Goal: Information Seeking & Learning: Learn about a topic

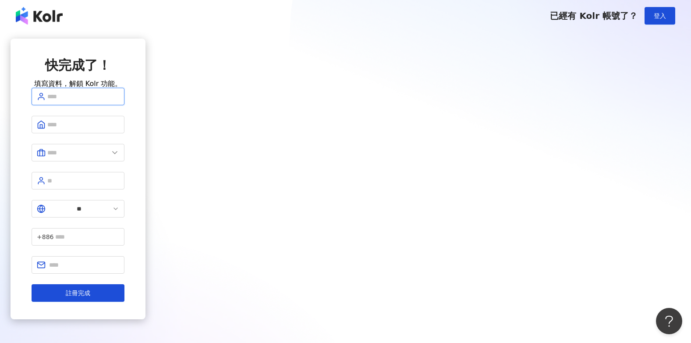
click at [119, 101] on input "text" at bounding box center [83, 97] width 72 height 10
type input "***"
type input "*"
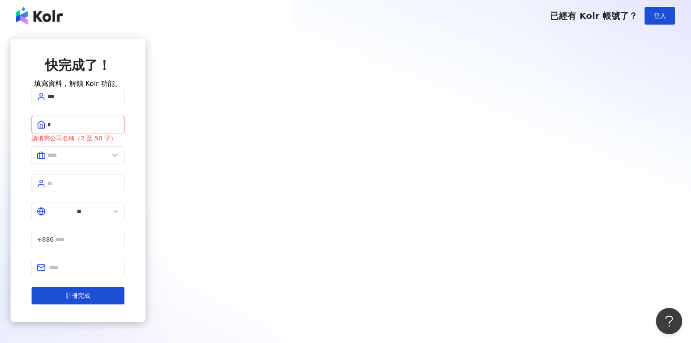
click at [119, 129] on input "*" at bounding box center [83, 125] width 72 height 10
type input "*"
type input "******"
click at [109, 160] on input "text" at bounding box center [77, 155] width 61 height 10
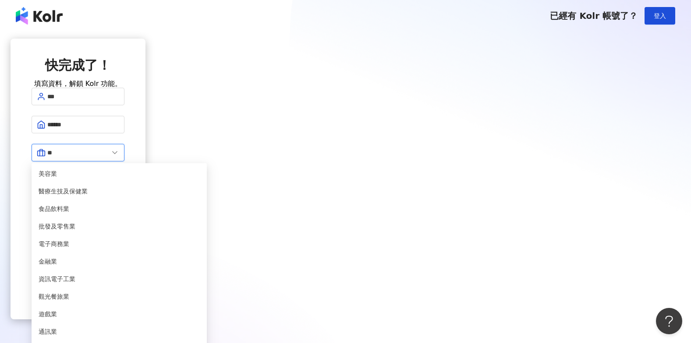
click at [109, 157] on input "**" at bounding box center [77, 153] width 61 height 10
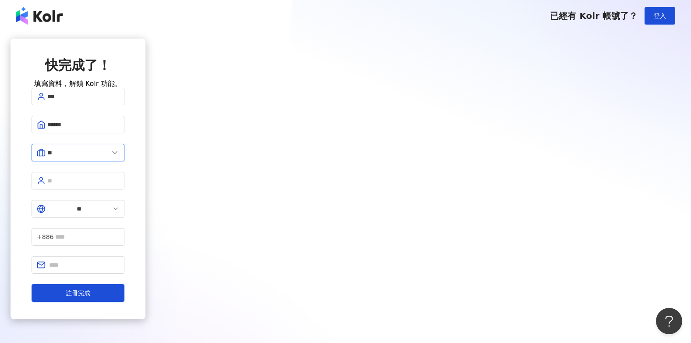
click at [109, 157] on input "**" at bounding box center [77, 153] width 61 height 10
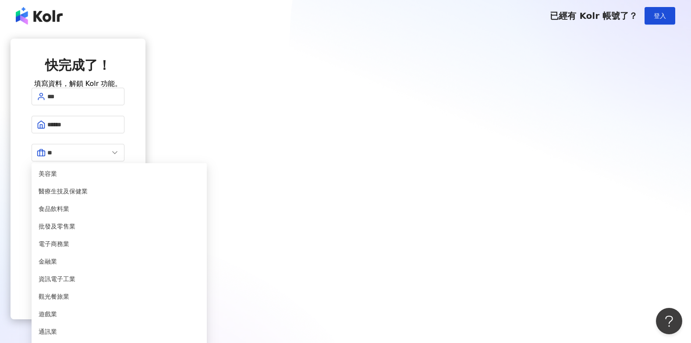
scroll to position [179, 0]
type input "**"
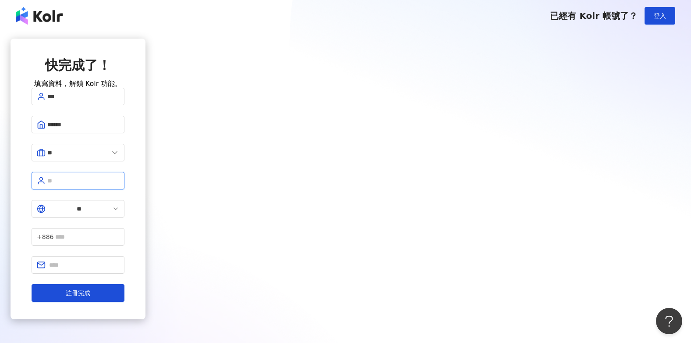
click at [119, 185] on input "text" at bounding box center [83, 181] width 72 height 10
type input "**"
click at [32, 284] on button "註冊完成" at bounding box center [78, 293] width 93 height 18
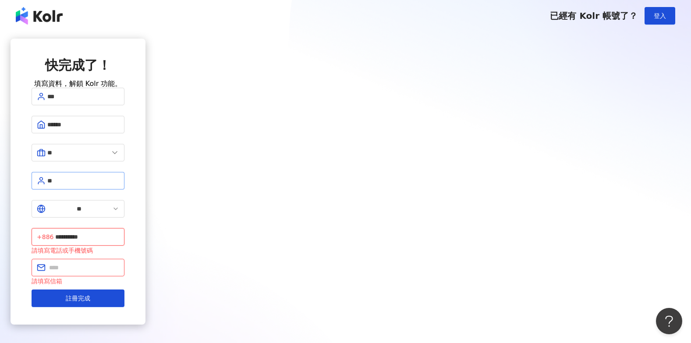
type input "**********"
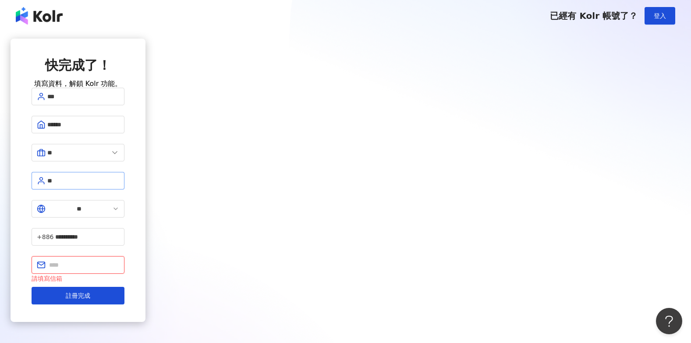
type input "*"
type input "**********"
click at [124, 287] on button "註冊完成" at bounding box center [78, 296] width 93 height 18
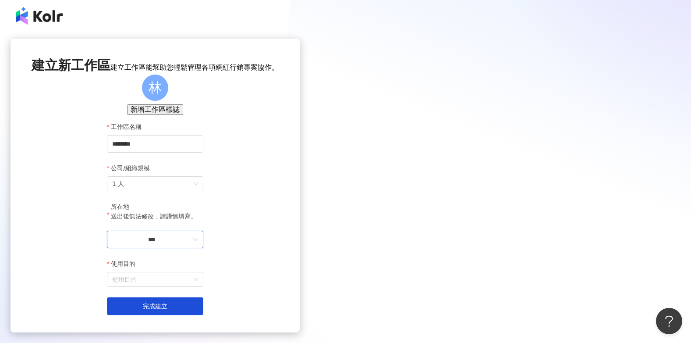
click at [191, 244] on input "***" at bounding box center [151, 239] width 79 height 10
click at [202, 223] on div "台灣" at bounding box center [195, 228] width 12 height 10
click at [198, 286] on input "使用目的" at bounding box center [155, 279] width 86 height 14
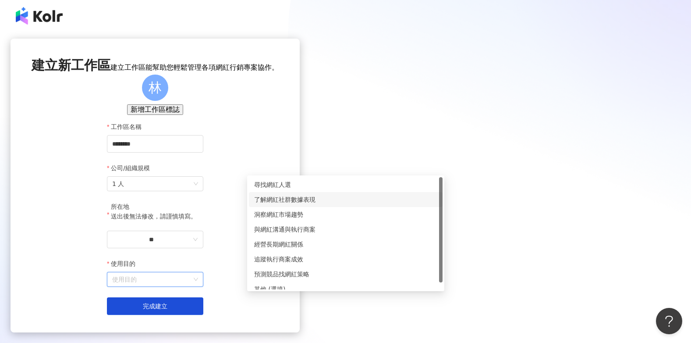
click at [326, 196] on div "了解網紅社群數據表現" at bounding box center [345, 200] width 183 height 10
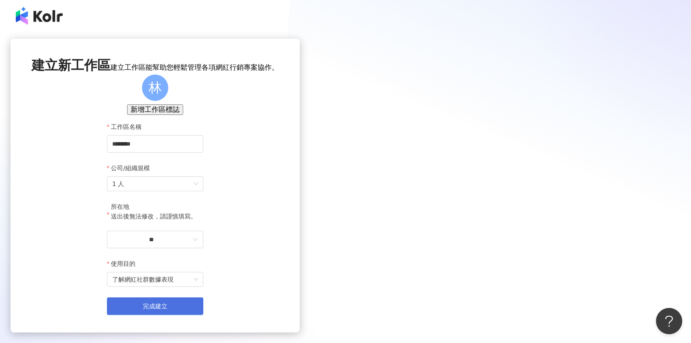
click at [203, 315] on button "完成建立" at bounding box center [155, 306] width 96 height 18
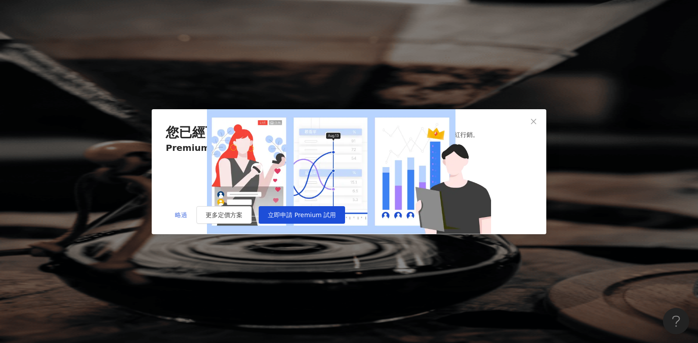
click at [181, 218] on span "略過" at bounding box center [181, 214] width 12 height 7
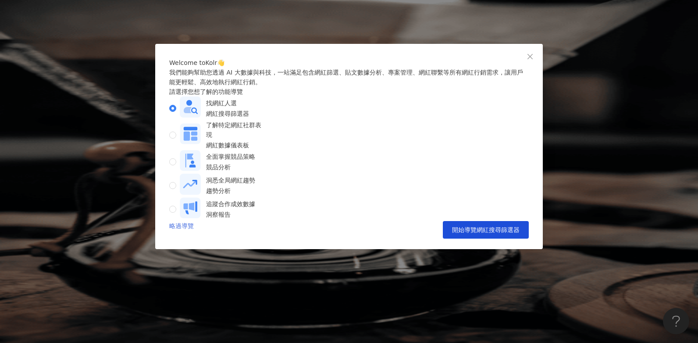
click at [184, 238] on link "略過導覽" at bounding box center [181, 230] width 25 height 18
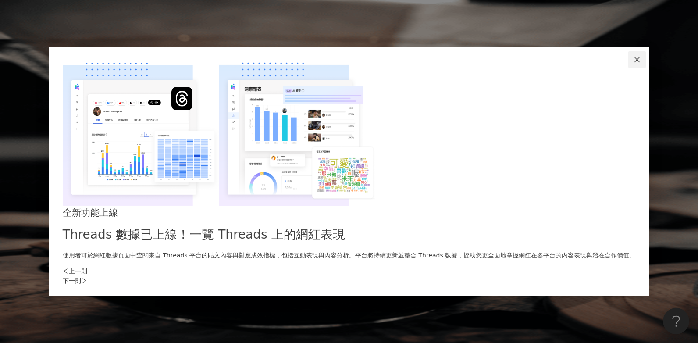
click at [628, 68] on button "Close" at bounding box center [637, 60] width 18 height 18
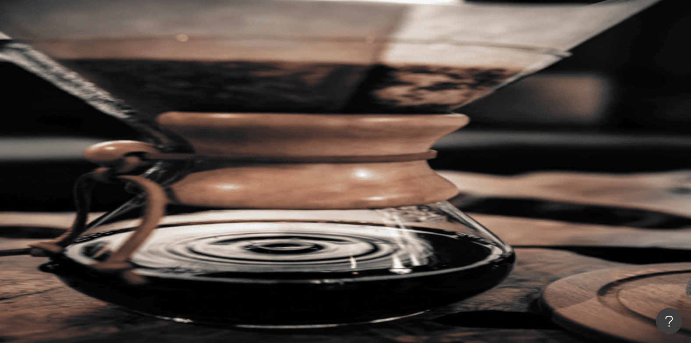
click at [231, 52] on input "search" at bounding box center [195, 43] width 71 height 17
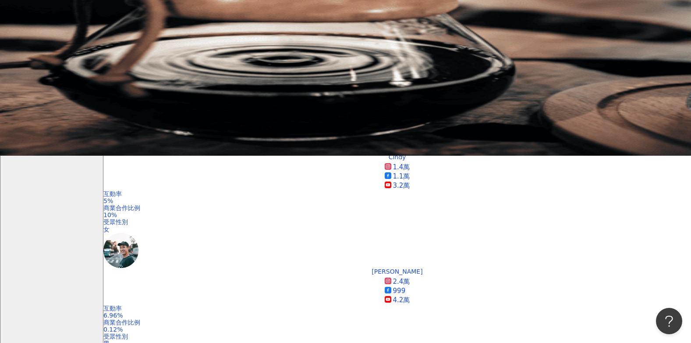
scroll to position [219, 0]
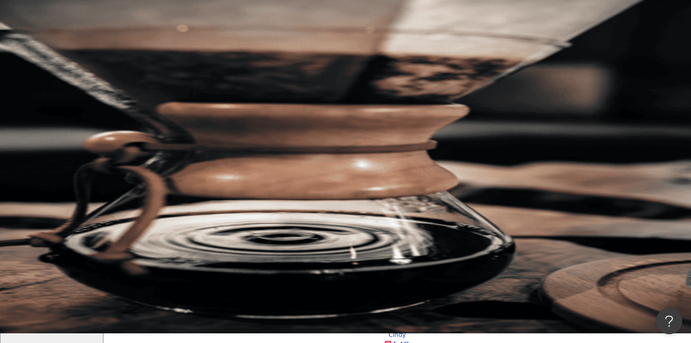
scroll to position [0, 0]
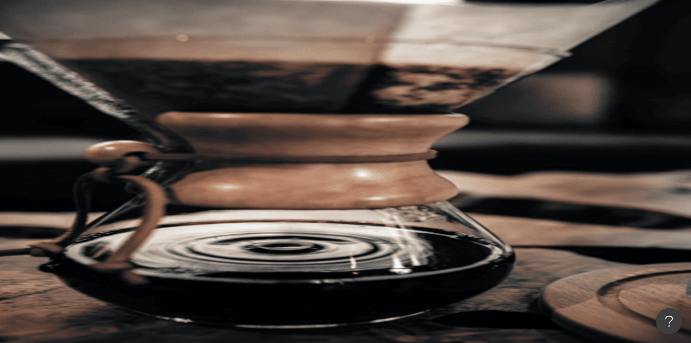
click at [139, 50] on div "不分平台" at bounding box center [124, 43] width 31 height 14
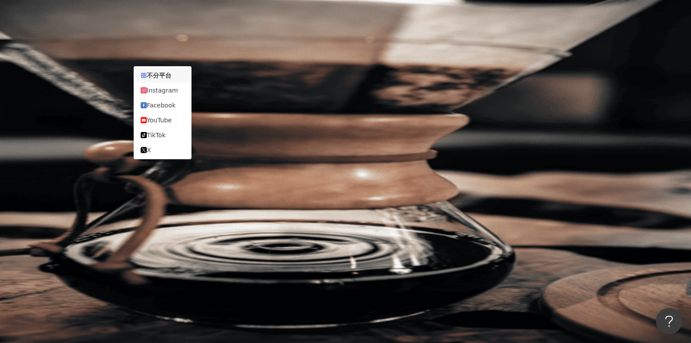
click at [139, 50] on div "不分平台" at bounding box center [124, 43] width 31 height 14
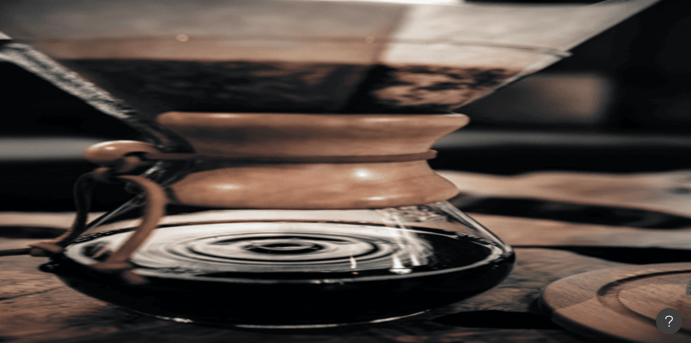
click at [231, 52] on input "****" at bounding box center [195, 43] width 71 height 17
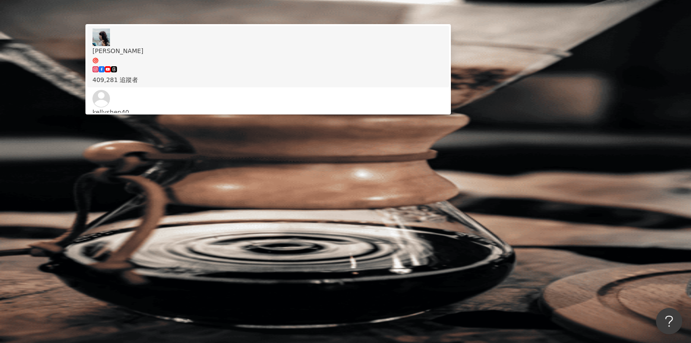
type input "*******"
click at [119, 71] on span "button" at bounding box center [116, 74] width 6 height 7
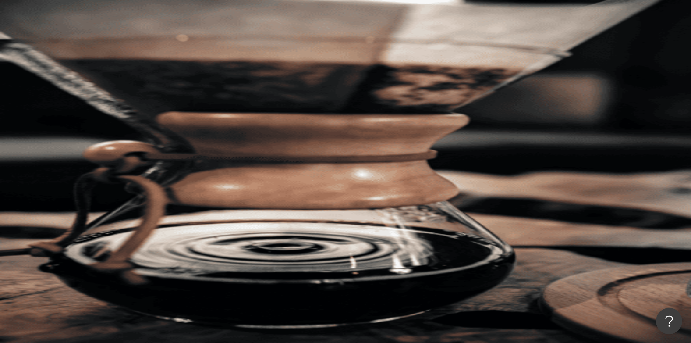
click at [231, 49] on input "*******" at bounding box center [195, 43] width 71 height 17
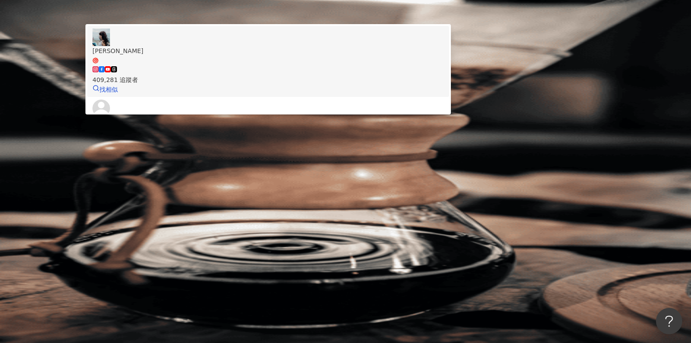
click at [334, 85] on div "409,281 追蹤者" at bounding box center [267, 74] width 351 height 19
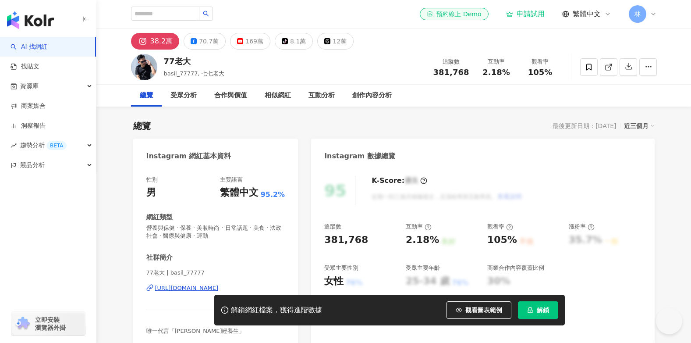
scroll to position [88, 0]
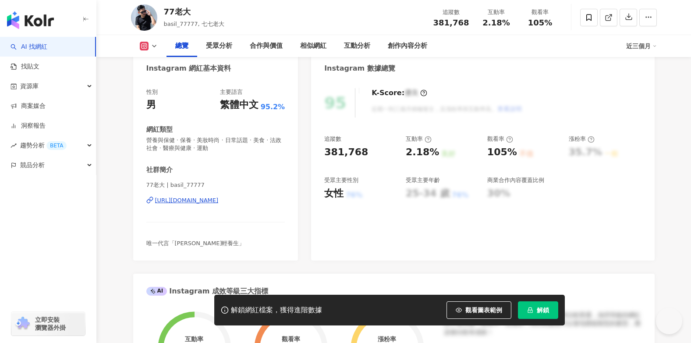
click at [535, 311] on button "解鎖" at bounding box center [538, 310] width 40 height 18
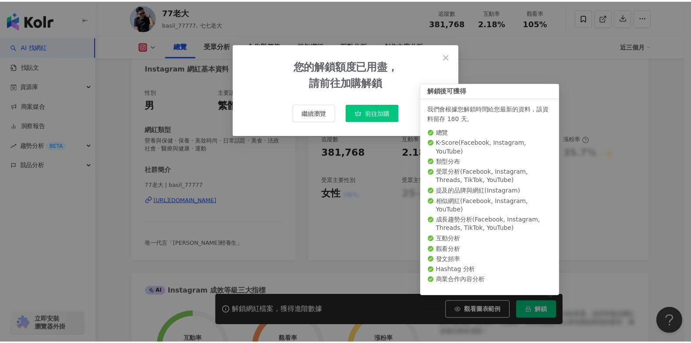
scroll to position [0, 0]
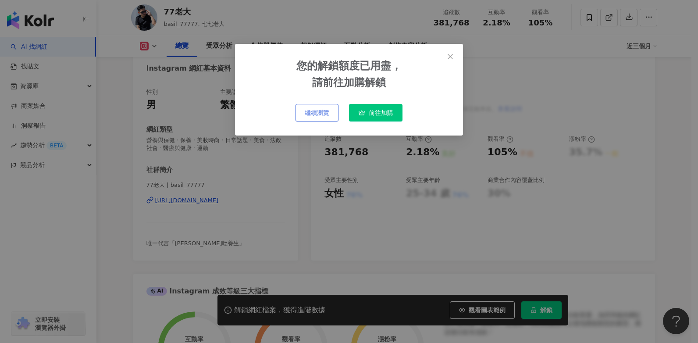
click at [325, 116] on span "繼續瀏覽" at bounding box center [317, 112] width 25 height 7
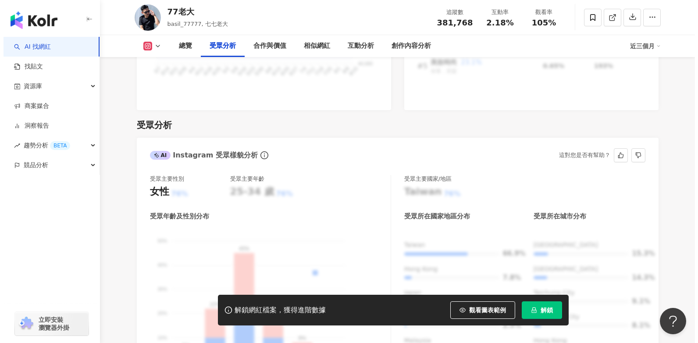
scroll to position [877, 0]
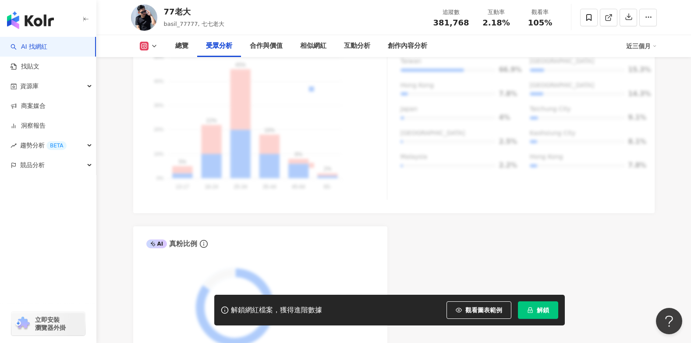
click at [527, 302] on button "解鎖" at bounding box center [538, 310] width 40 height 18
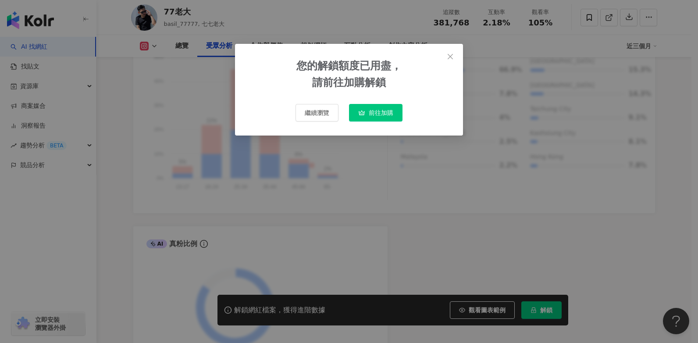
click at [383, 117] on button "前往加購" at bounding box center [375, 113] width 53 height 18
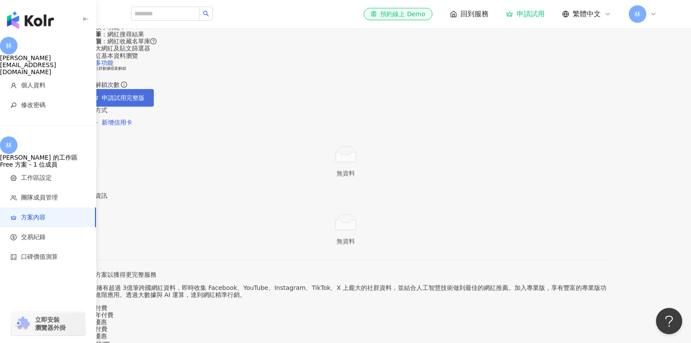
click at [145, 101] on span "申請試用完整版" at bounding box center [123, 97] width 43 height 7
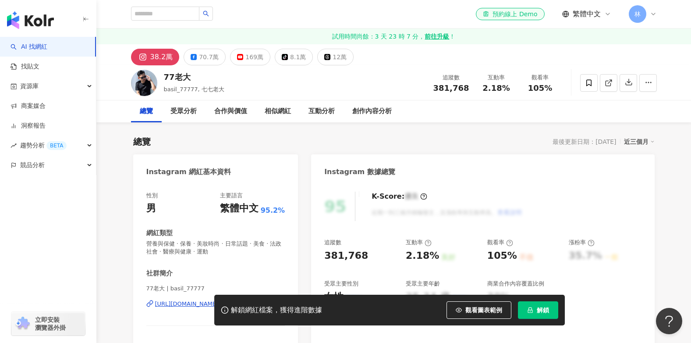
click at [537, 309] on span "解鎖" at bounding box center [543, 309] width 12 height 7
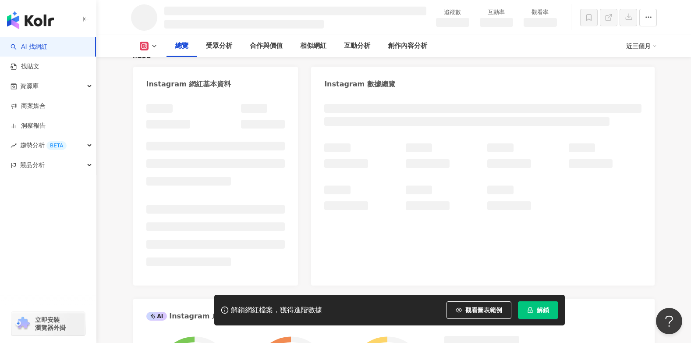
scroll to position [10, 0]
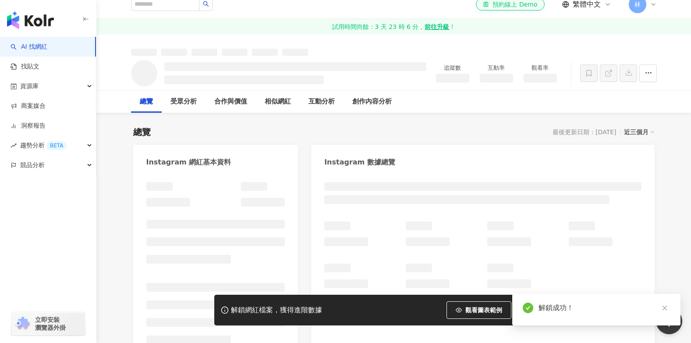
click at [666, 305] on icon "close" at bounding box center [665, 308] width 6 height 6
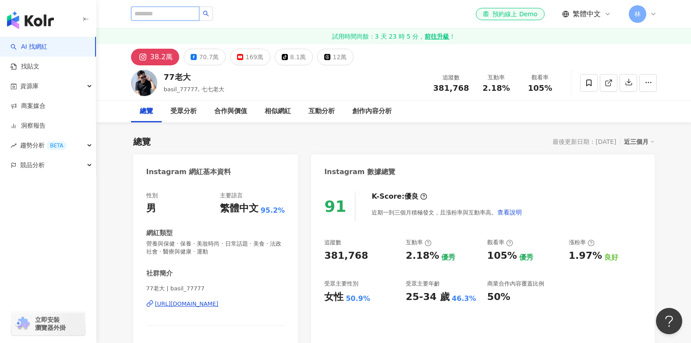
click at [163, 18] on input "search" at bounding box center [165, 14] width 68 height 14
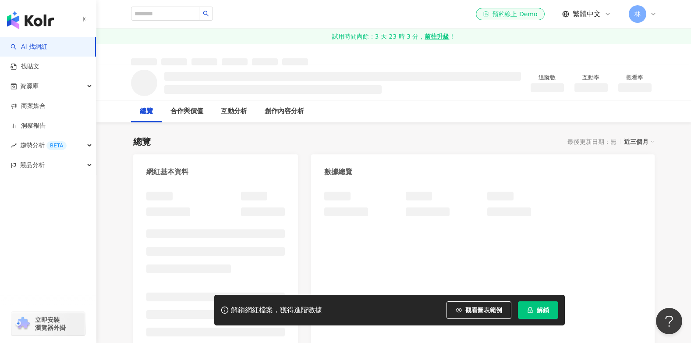
click at [545, 309] on span "解鎖" at bounding box center [543, 309] width 12 height 7
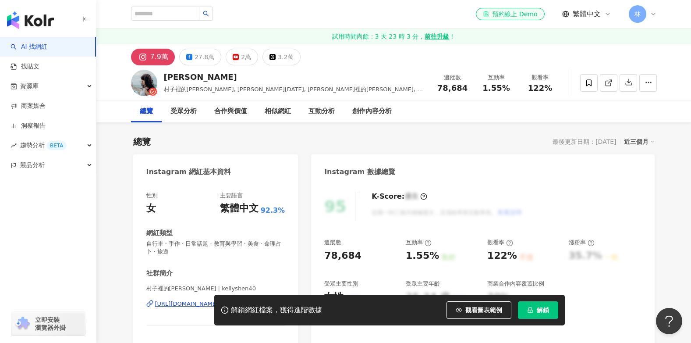
click at [543, 316] on button "解鎖" at bounding box center [538, 310] width 40 height 18
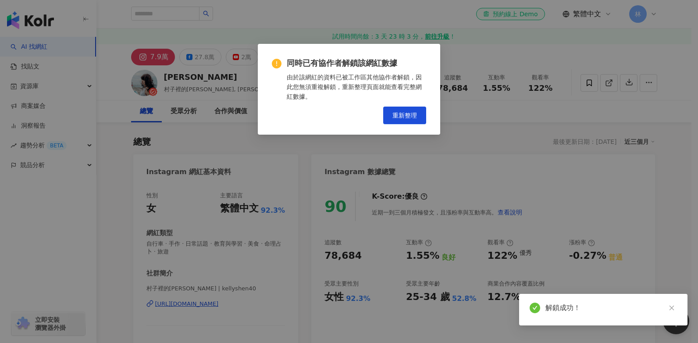
click at [441, 197] on div "同時已有協作者解鎖該網紅數據 由於該網紅的資料已被工作區其他協作者解鎖，因此您無須重複解鎖，重新整理頁面就能查看完整網紅數據。 重新整理" at bounding box center [349, 171] width 698 height 343
click at [671, 307] on icon "close" at bounding box center [671, 307] width 5 height 5
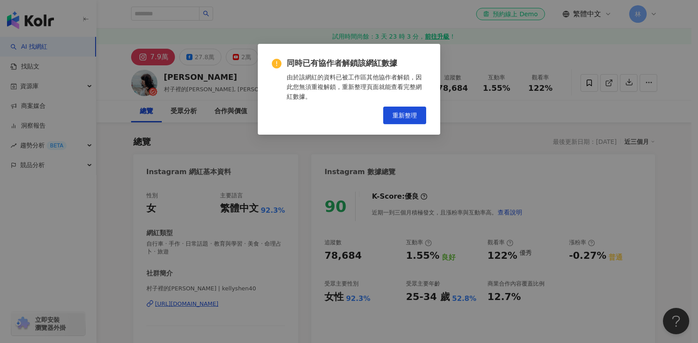
click at [408, 118] on div "同時已有協作者解鎖該網紅數據 由於該網紅的資料已被工作區其他協作者解鎖，因此您無須重複解鎖，重新整理頁面就能查看完整網紅數據。 重新整理" at bounding box center [349, 171] width 698 height 343
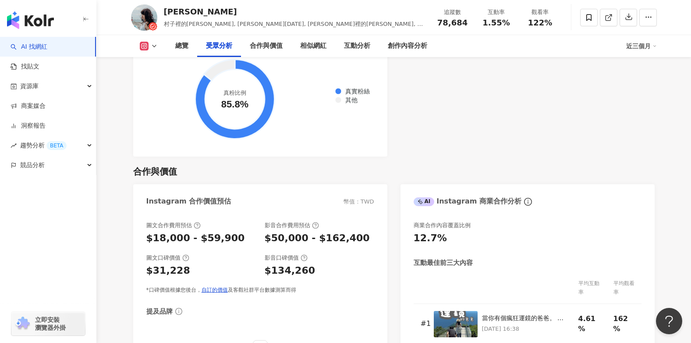
scroll to position [1155, 0]
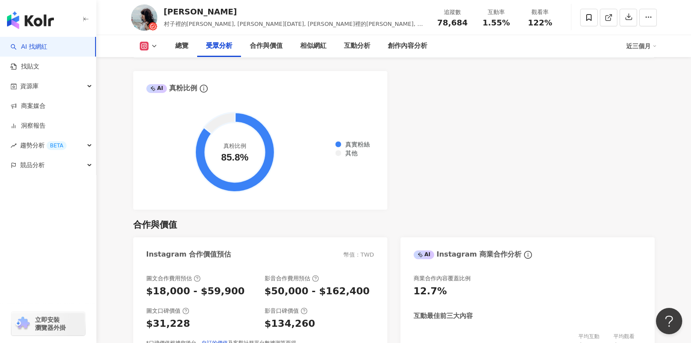
click at [144, 44] on icon at bounding box center [144, 46] width 5 height 5
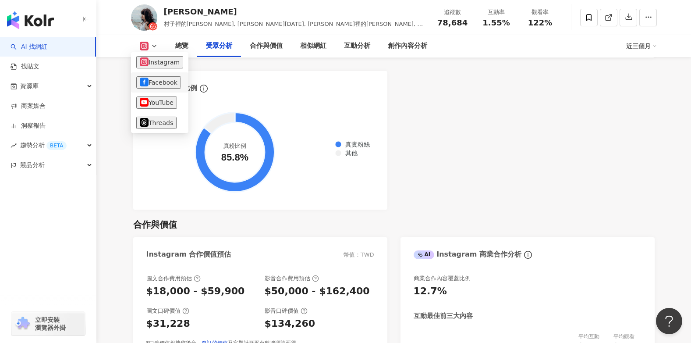
click at [166, 82] on button "Facebook" at bounding box center [158, 82] width 45 height 12
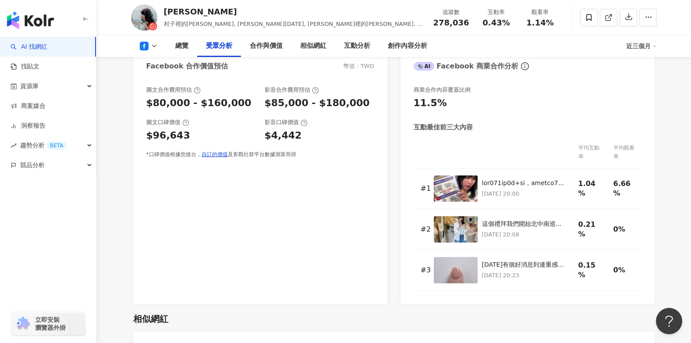
click at [155, 50] on button at bounding box center [149, 46] width 36 height 9
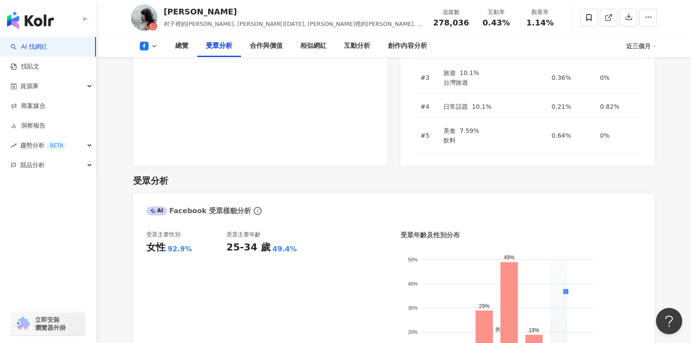
click at [149, 47] on button at bounding box center [149, 46] width 36 height 9
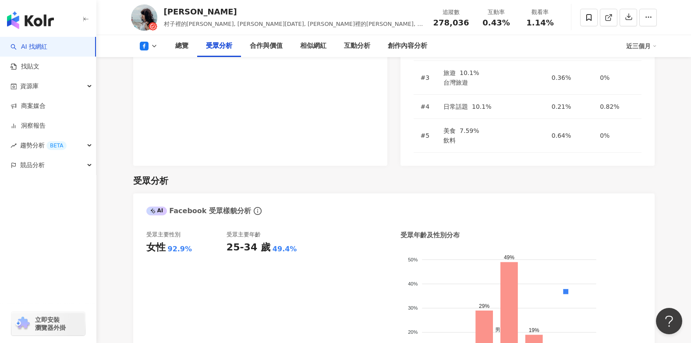
drag, startPoint x: 143, startPoint y: 44, endPoint x: 233, endPoint y: 42, distance: 89.9
click at [143, 44] on icon at bounding box center [144, 46] width 9 height 9
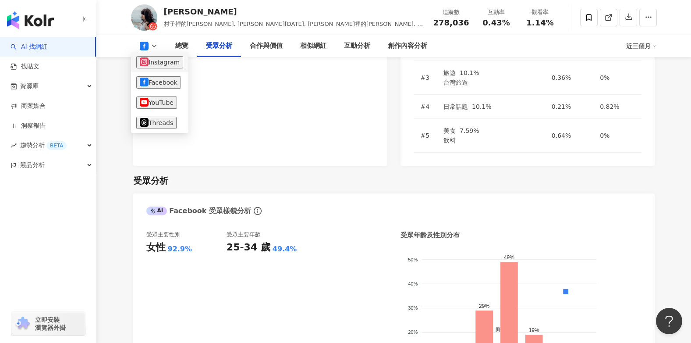
click at [157, 64] on button "Instagram" at bounding box center [159, 62] width 47 height 12
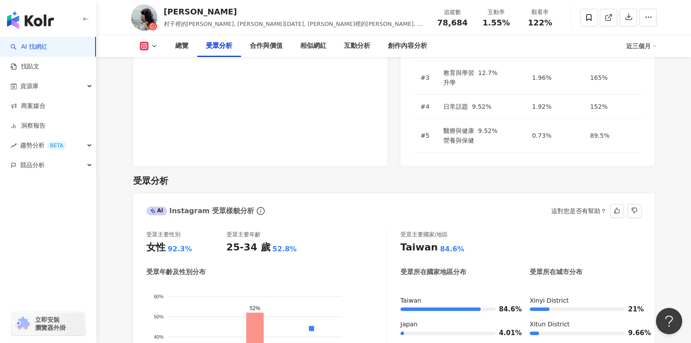
click at [155, 49] on icon at bounding box center [154, 46] width 7 height 7
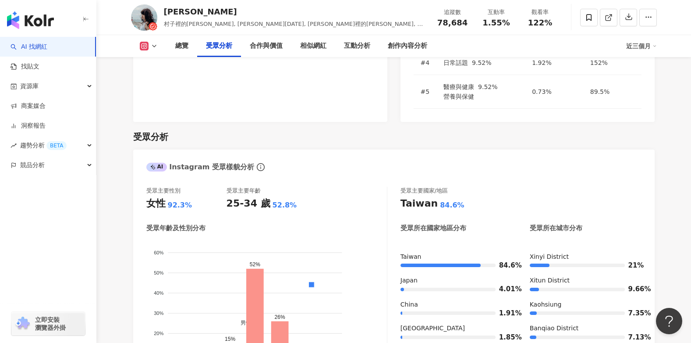
click at [144, 46] on icon at bounding box center [144, 46] width 2 height 2
click at [146, 46] on icon at bounding box center [144, 46] width 5 height 5
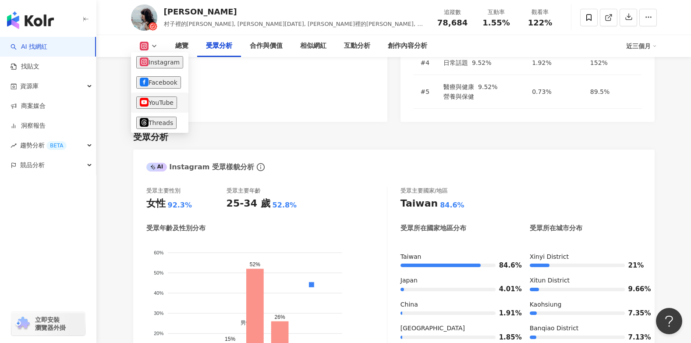
click at [155, 105] on button "YouTube" at bounding box center [156, 102] width 41 height 12
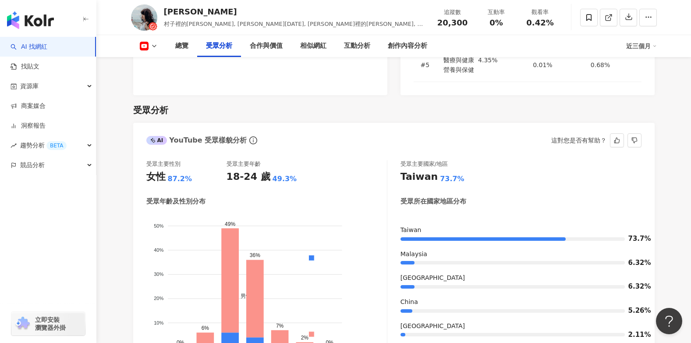
scroll to position [785, 0]
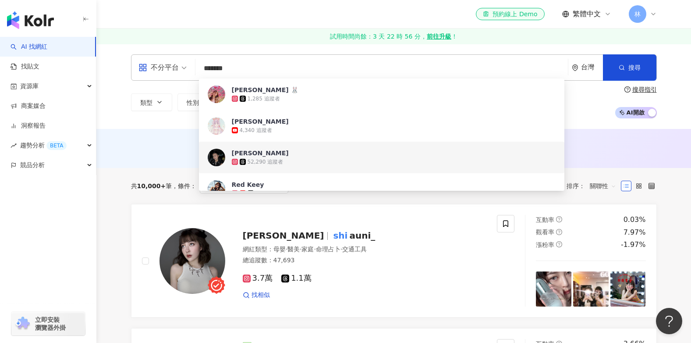
click at [312, 64] on input "*******" at bounding box center [382, 68] width 366 height 17
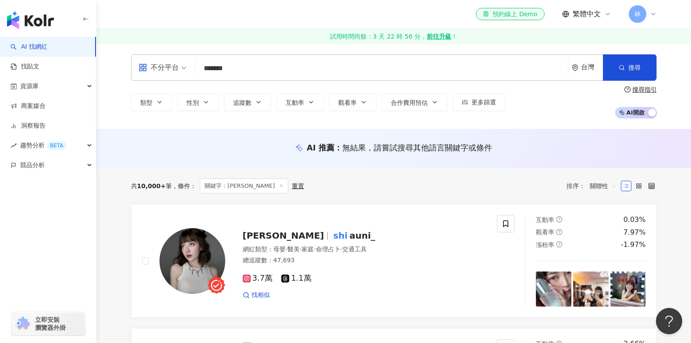
click at [272, 66] on input "*******" at bounding box center [382, 68] width 366 height 17
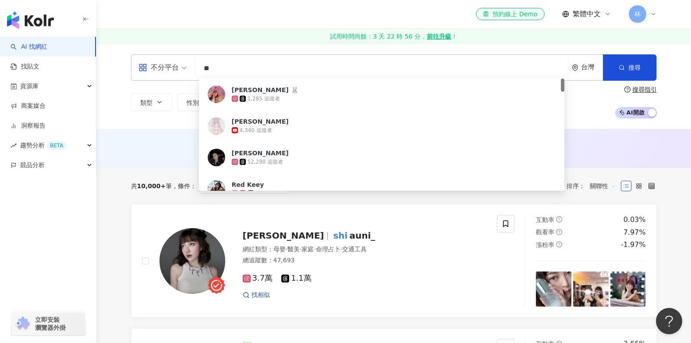
type input "*"
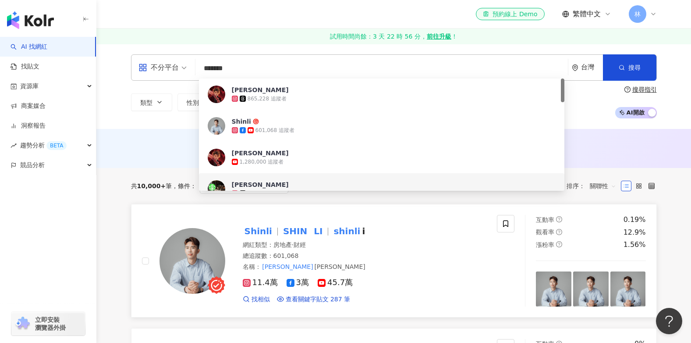
type input "*******"
click at [322, 228] on span "[PERSON_NAME]" at bounding box center [306, 231] width 50 height 11
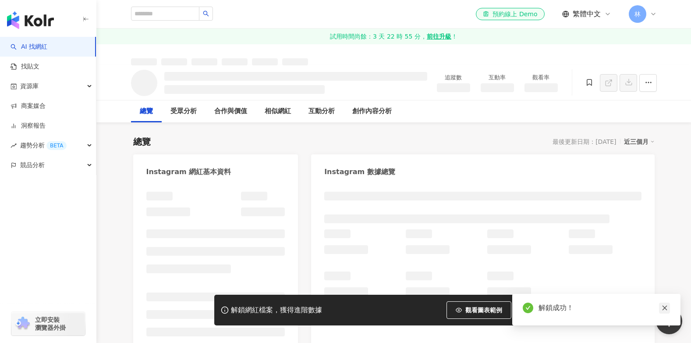
click at [664, 307] on icon "close" at bounding box center [664, 307] width 5 height 5
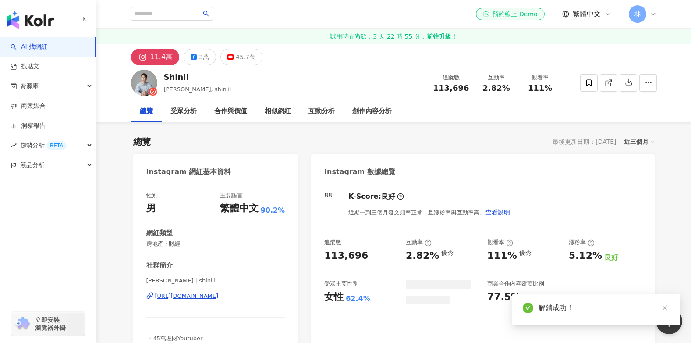
click at [664, 306] on icon "close" at bounding box center [665, 308] width 6 height 6
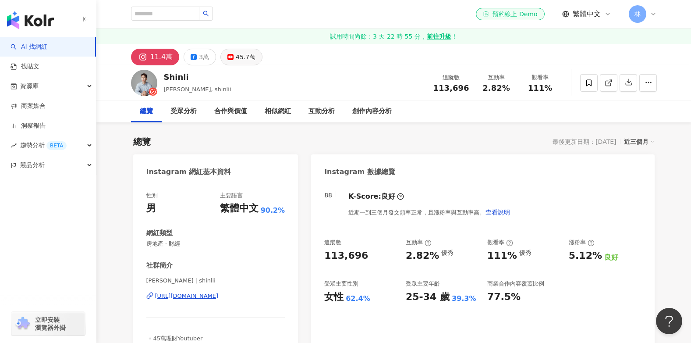
click at [238, 57] on div "45.7萬" at bounding box center [246, 57] width 20 height 12
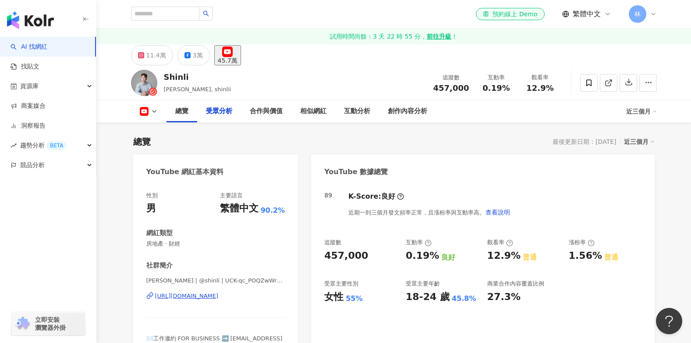
scroll to position [789, 0]
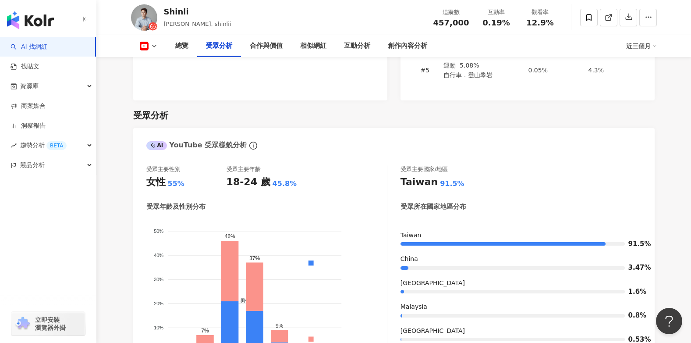
click at [45, 124] on link "洞察報告" at bounding box center [28, 125] width 35 height 9
click at [45, 126] on link "洞察報告" at bounding box center [28, 125] width 35 height 9
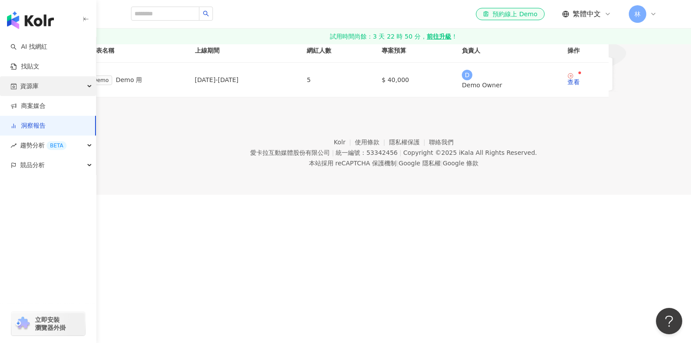
click at [27, 78] on span "資源庫" at bounding box center [29, 86] width 18 height 20
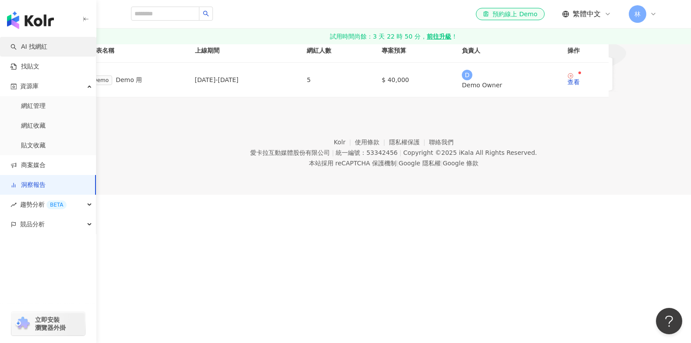
click at [47, 49] on link "AI 找網紅" at bounding box center [29, 47] width 37 height 9
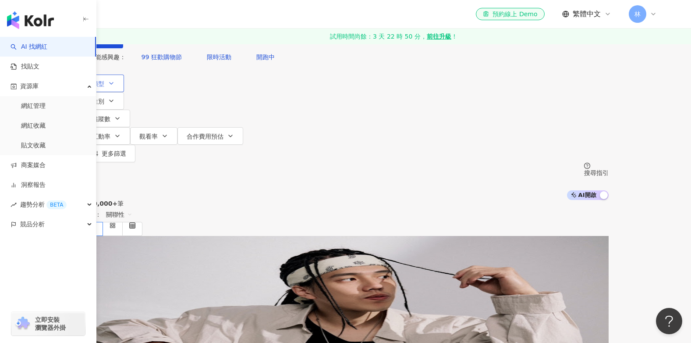
click at [124, 92] on button "類型" at bounding box center [103, 84] width 41 height 18
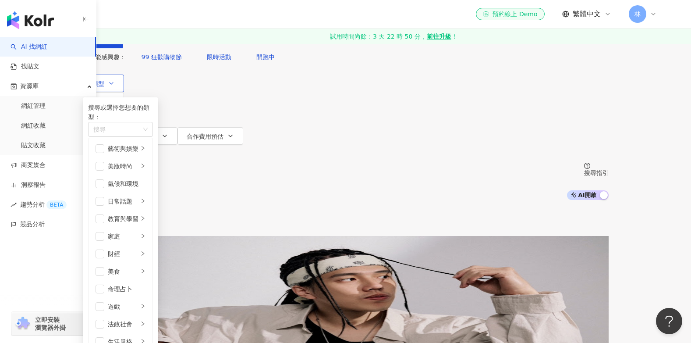
click at [115, 87] on icon "button" at bounding box center [111, 83] width 7 height 7
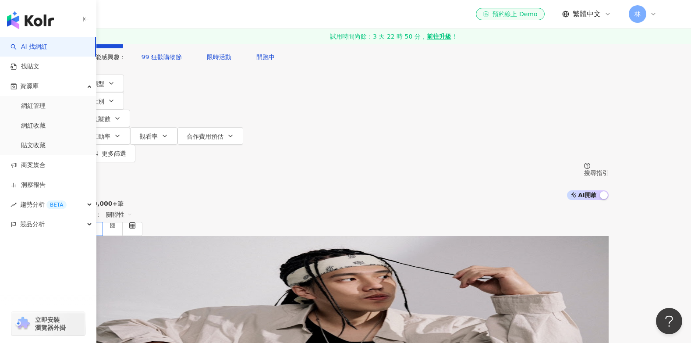
click at [132, 15] on div "不分平台" at bounding box center [107, 7] width 49 height 15
click at [46, 184] on link "洞察報告" at bounding box center [28, 185] width 35 height 9
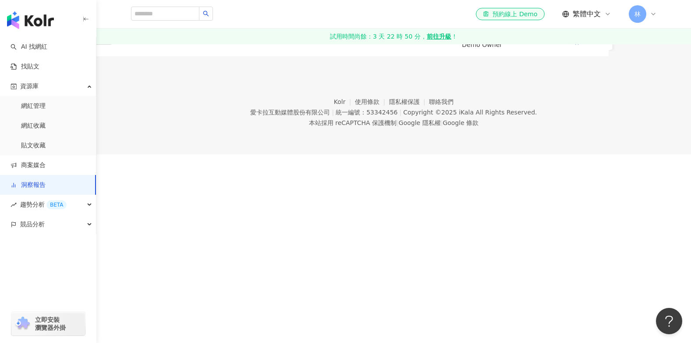
scroll to position [88, 0]
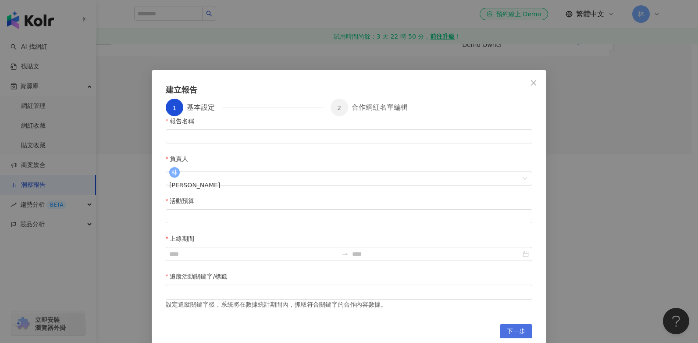
click at [518, 324] on span "下一步" at bounding box center [516, 331] width 18 height 14
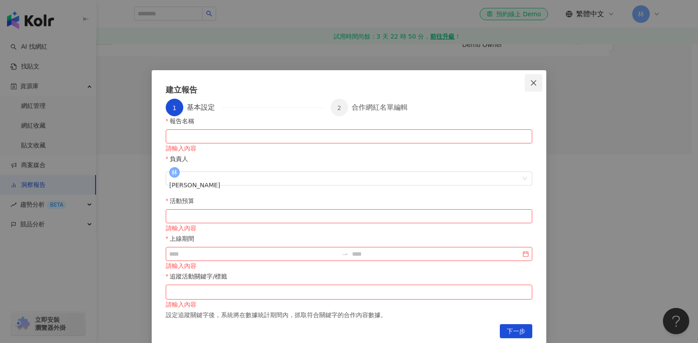
click at [534, 85] on icon "close" at bounding box center [533, 82] width 7 height 7
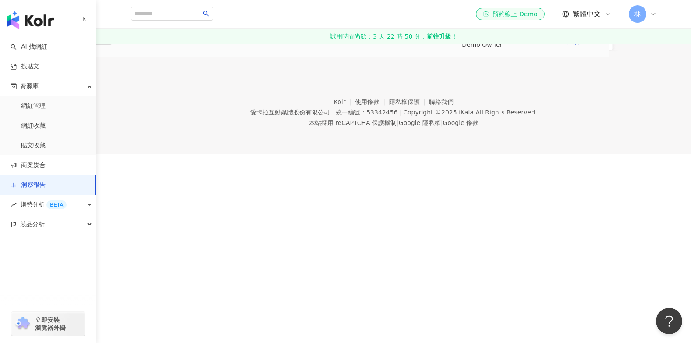
click at [609, 57] on td "查看" at bounding box center [585, 39] width 48 height 35
click at [580, 45] on div "查看" at bounding box center [574, 42] width 12 height 6
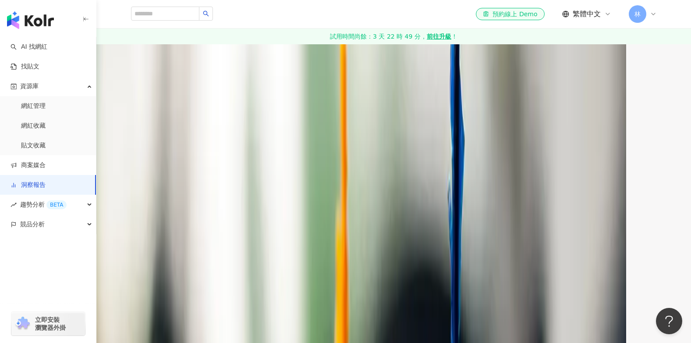
scroll to position [701, 0]
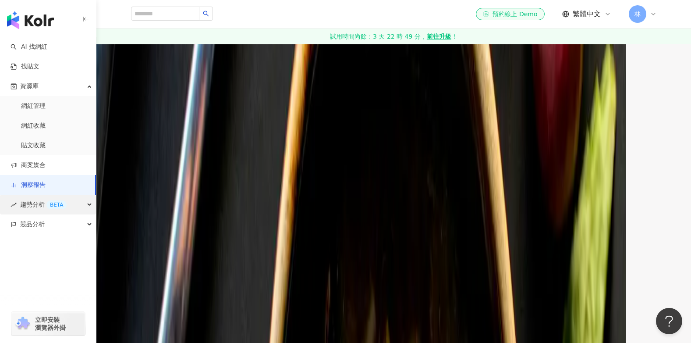
click at [43, 209] on span "趨勢分析 BETA" at bounding box center [43, 205] width 46 height 20
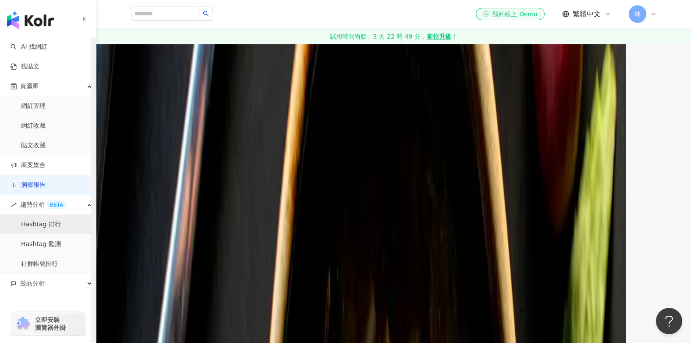
click at [46, 225] on link "Hashtag 排行" at bounding box center [41, 224] width 40 height 9
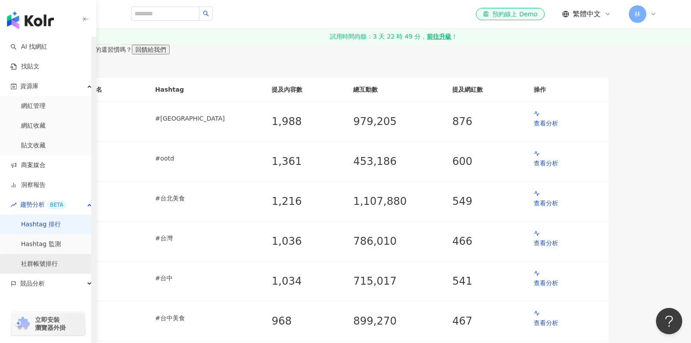
click at [55, 263] on link "社群帳號排行" at bounding box center [39, 263] width 37 height 9
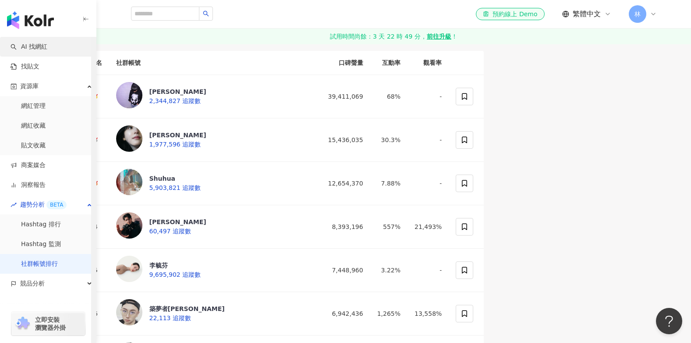
click at [47, 46] on link "AI 找網紅" at bounding box center [29, 47] width 37 height 9
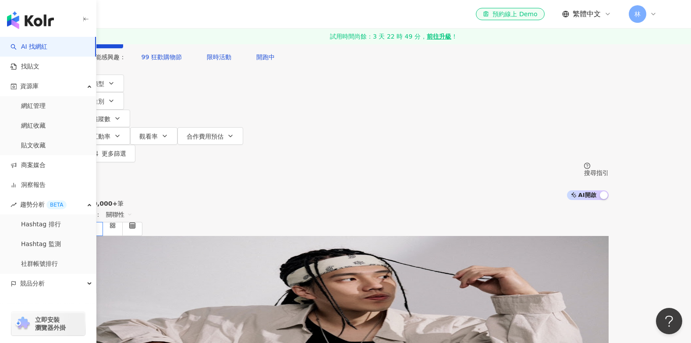
click at [210, 17] on input "search" at bounding box center [174, 8] width 71 height 17
paste input "**"
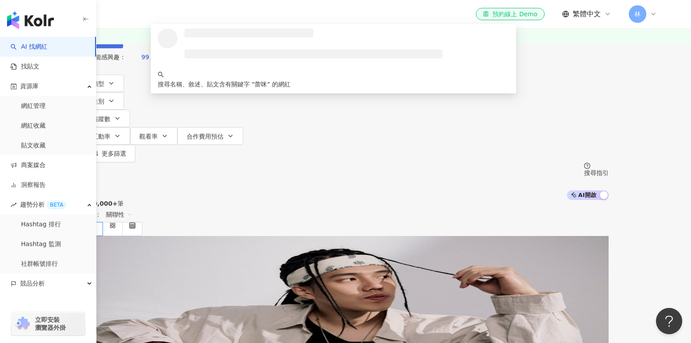
type input "**"
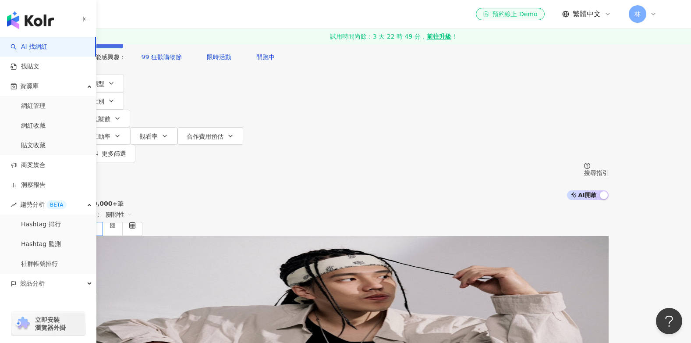
click at [98, 43] on span "button" at bounding box center [95, 39] width 6 height 7
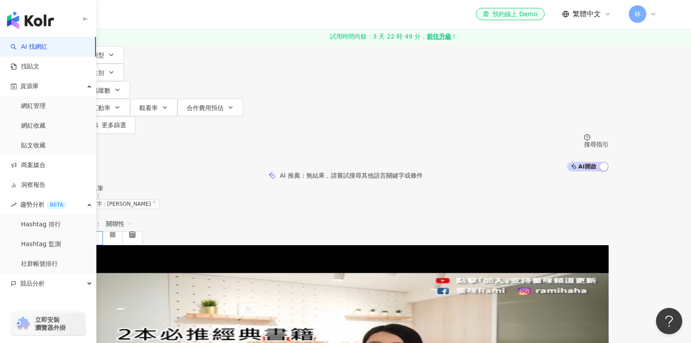
scroll to position [44, 0]
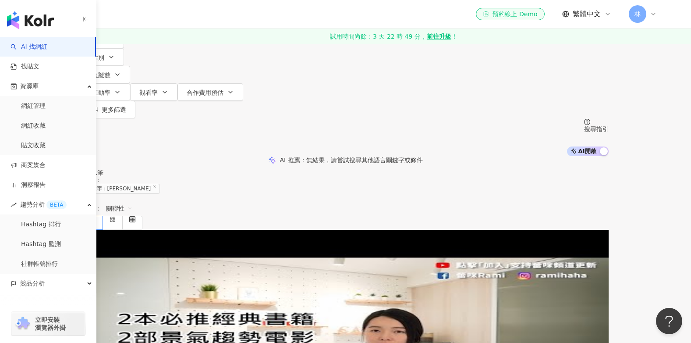
click at [185, 295] on span "理財專家" at bounding box center [169, 298] width 32 height 7
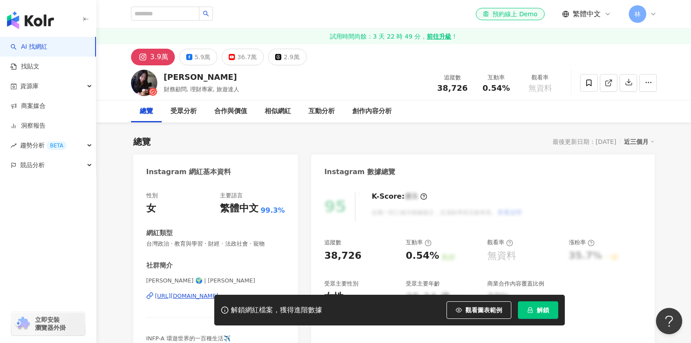
click at [536, 312] on button "解鎖" at bounding box center [538, 310] width 40 height 18
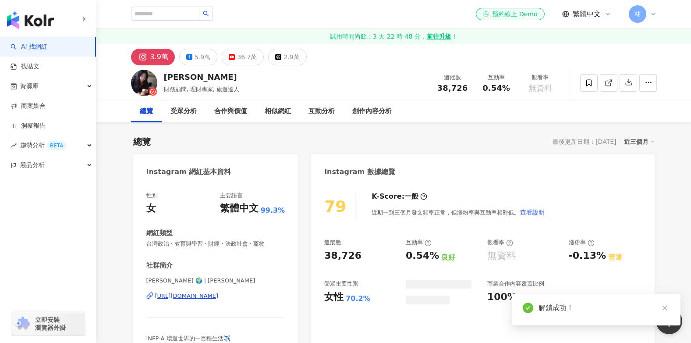
click at [249, 57] on div "36.7萬" at bounding box center [247, 57] width 20 height 12
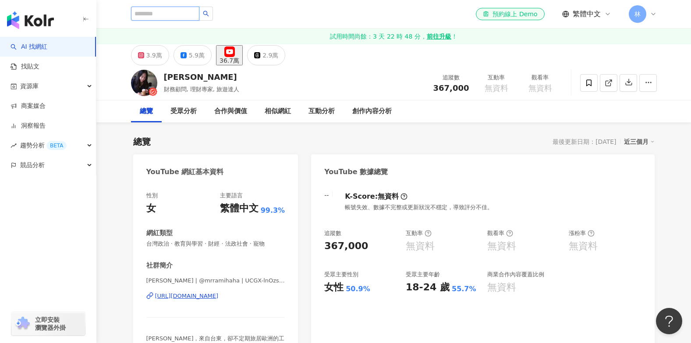
click at [199, 16] on input "search" at bounding box center [165, 14] width 68 height 14
paste input "****"
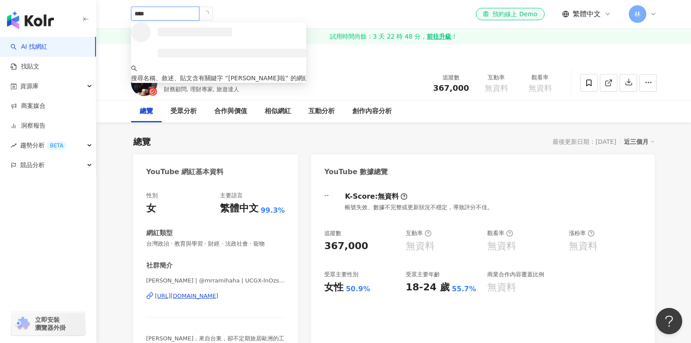
type input "***"
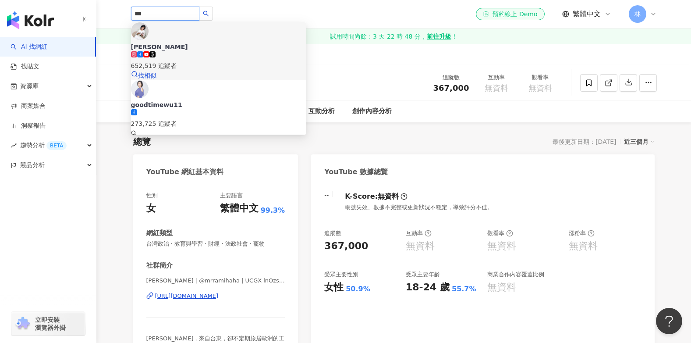
click at [266, 37] on div "[PERSON_NAME]652,519 追蹤者 找相似" at bounding box center [218, 51] width 175 height 58
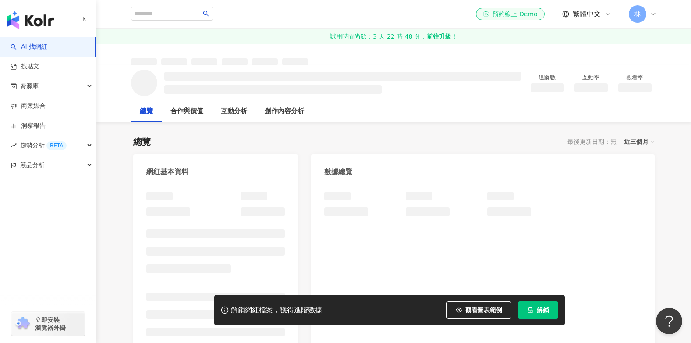
click at [538, 308] on span "解鎖" at bounding box center [543, 309] width 12 height 7
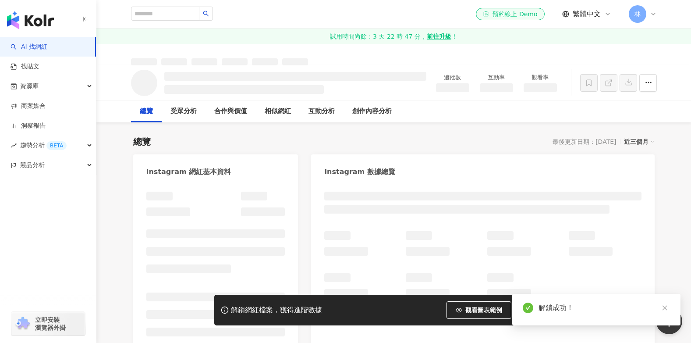
click at [663, 307] on icon "close" at bounding box center [665, 308] width 6 height 6
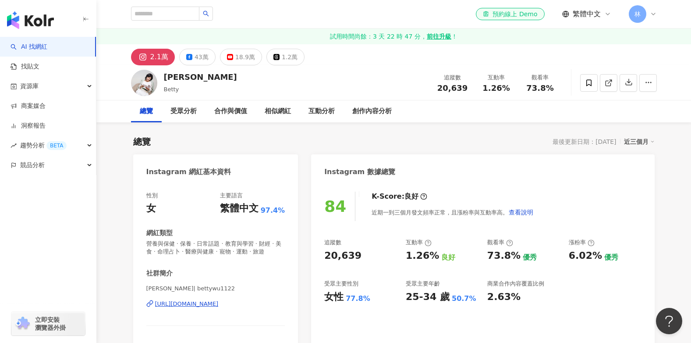
click at [231, 58] on button "18.9萬" at bounding box center [241, 57] width 42 height 17
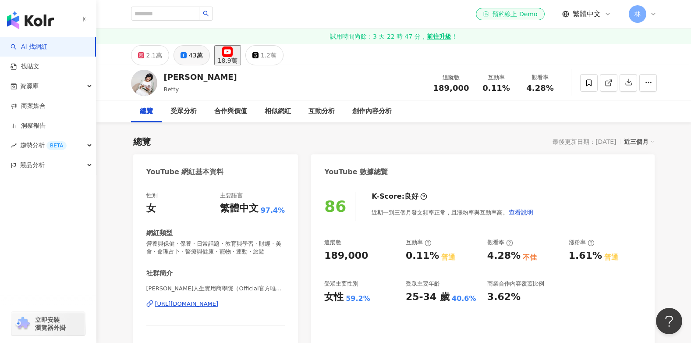
click at [196, 57] on div "43萬" at bounding box center [196, 55] width 14 height 12
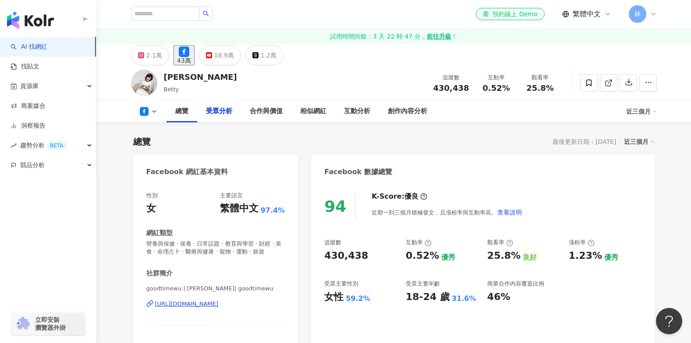
scroll to position [789, 0]
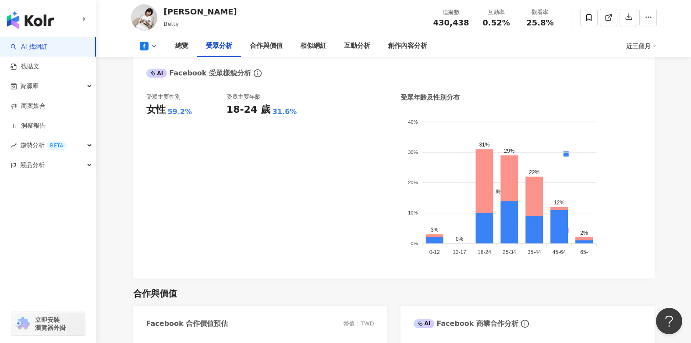
click at [635, 287] on div "合作與價值" at bounding box center [394, 293] width 522 height 12
click at [193, 19] on div "吳淡如 Betty 追蹤數 430,438 互動率 0.52% 觀看率 25.8%" at bounding box center [394, 17] width 561 height 35
click at [193, 14] on div "吳淡如 Betty 追蹤數 430,438 互動率 0.52% 觀看率 25.8%" at bounding box center [394, 17] width 561 height 35
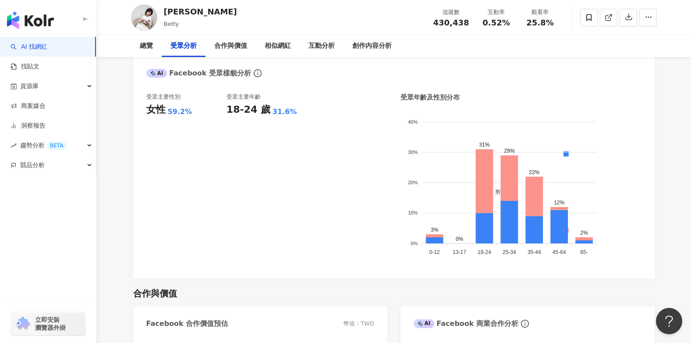
scroll to position [0, 0]
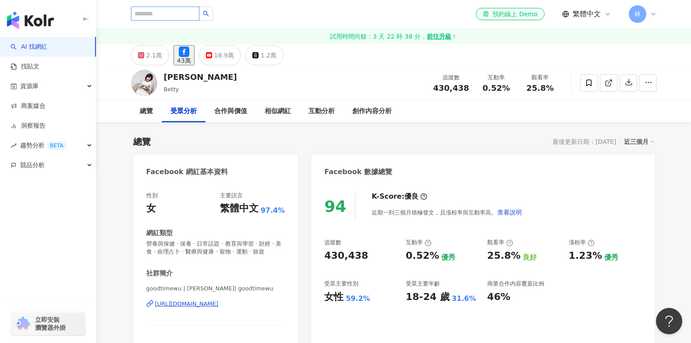
click at [173, 12] on input "search" at bounding box center [165, 14] width 68 height 14
type input "*"
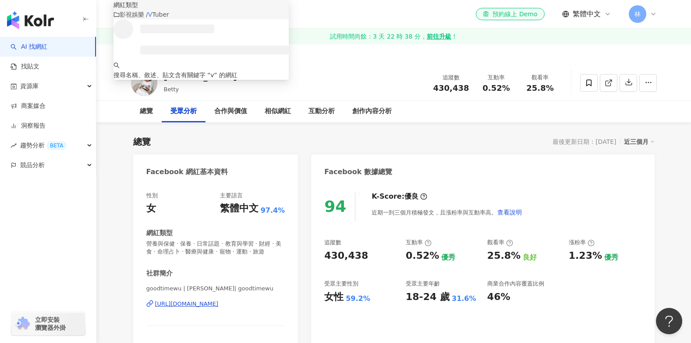
type input "*"
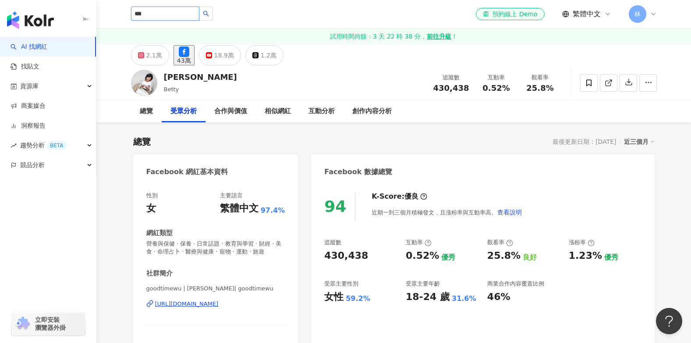
type input "***"
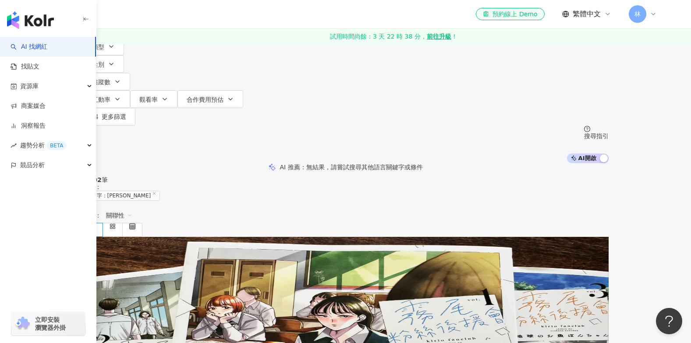
scroll to position [44, 0]
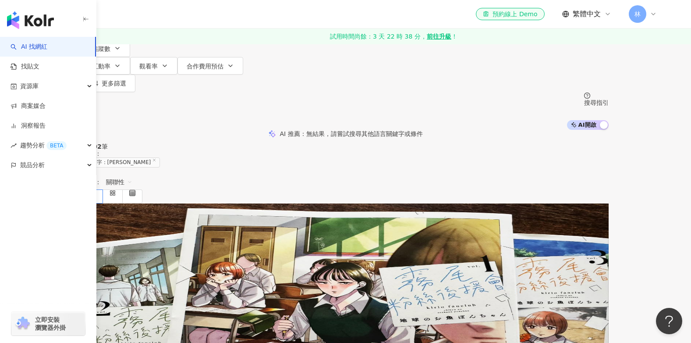
click at [136, 268] on mark "[PERSON_NAME]" at bounding box center [109, 273] width 53 height 10
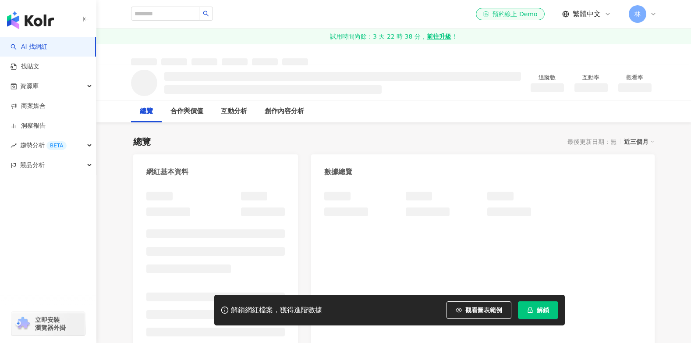
click at [545, 312] on span "解鎖" at bounding box center [543, 309] width 12 height 7
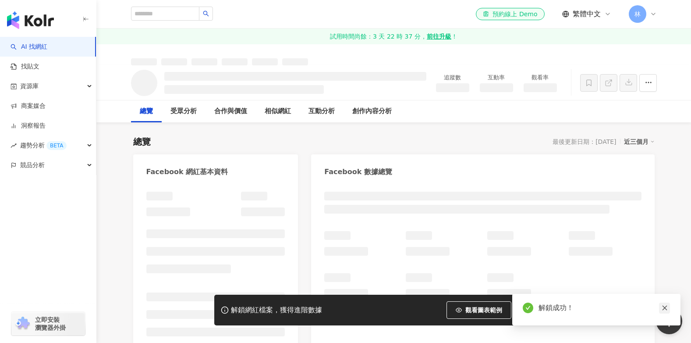
click at [664, 311] on icon "close" at bounding box center [665, 308] width 6 height 6
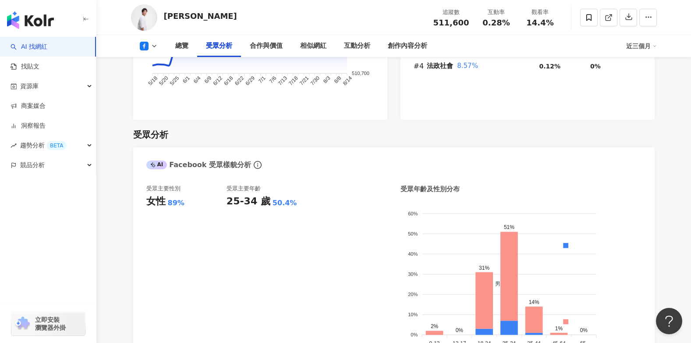
scroll to position [745, 0]
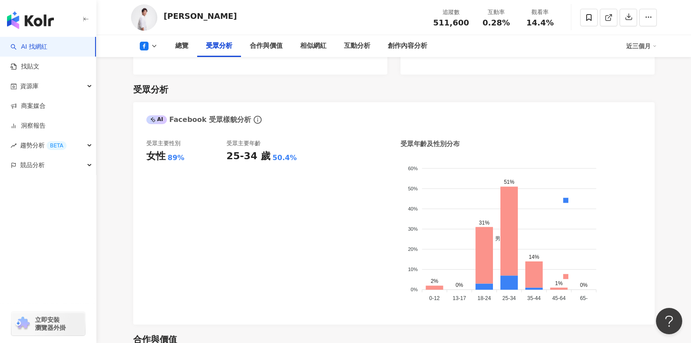
drag, startPoint x: 674, startPoint y: 240, endPoint x: 201, endPoint y: 54, distance: 508.1
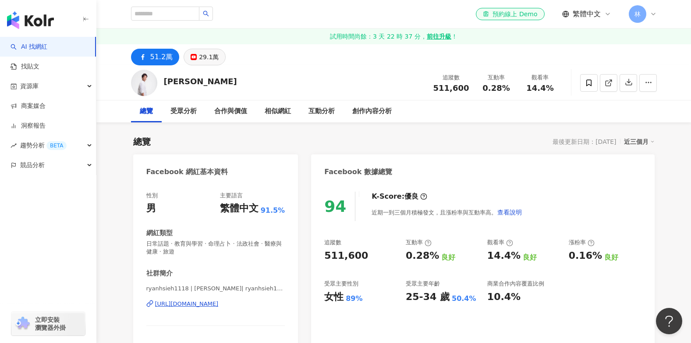
click at [209, 60] on div "29.1萬" at bounding box center [209, 57] width 20 height 12
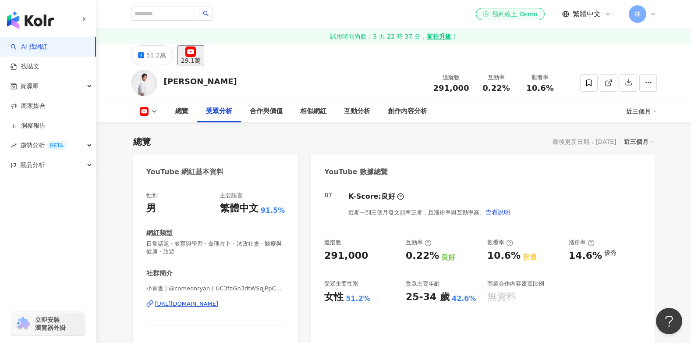
scroll to position [789, 0]
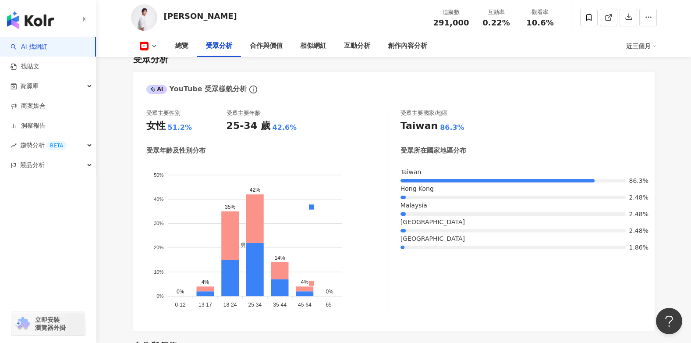
click at [383, 340] on div "合作與價值" at bounding box center [394, 346] width 522 height 12
